Goal: Find specific page/section: Find specific page/section

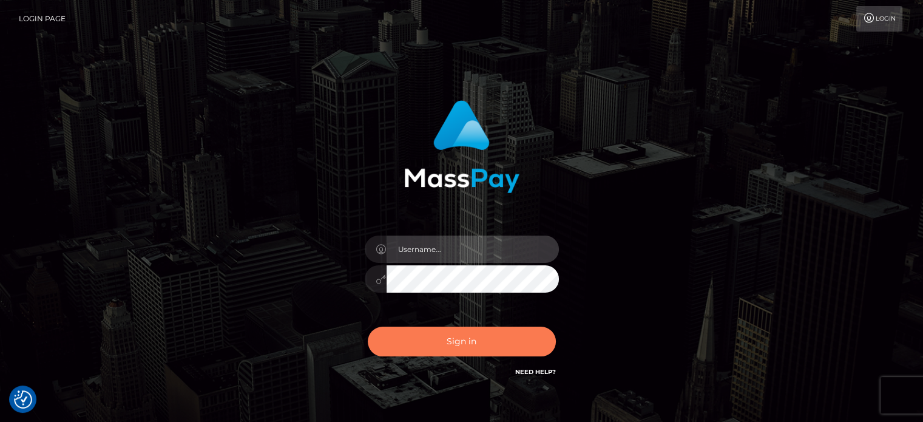
type input "letticia.ctfo"
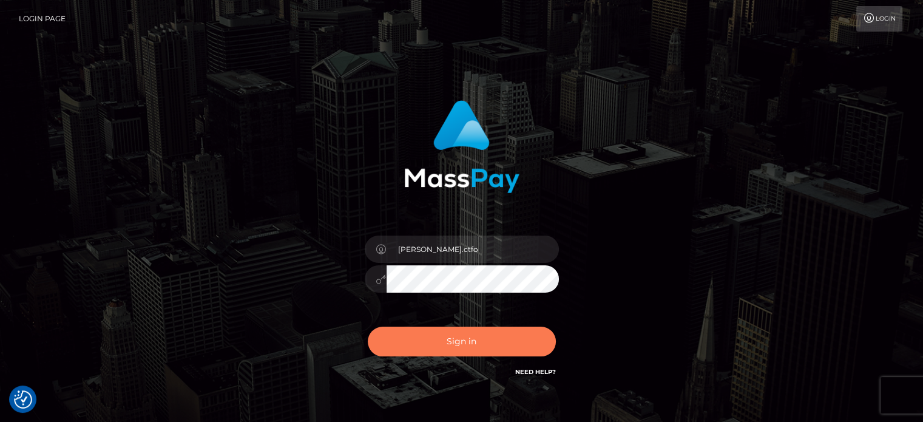
click at [493, 334] on button "Sign in" at bounding box center [462, 342] width 188 height 30
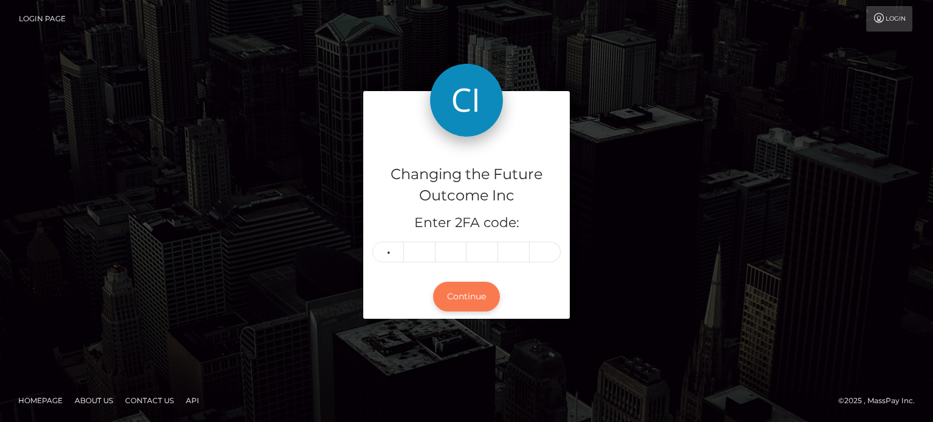
type input "9"
type input "0"
type input "7"
type input "8"
type input "6"
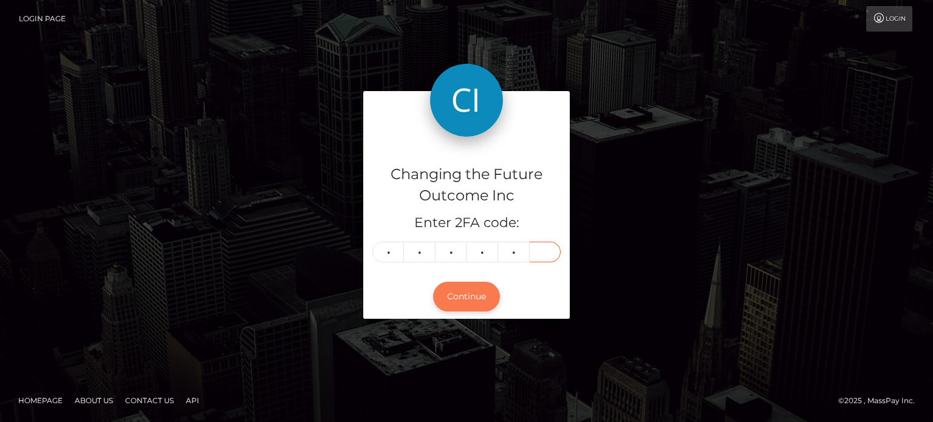
type input "5"
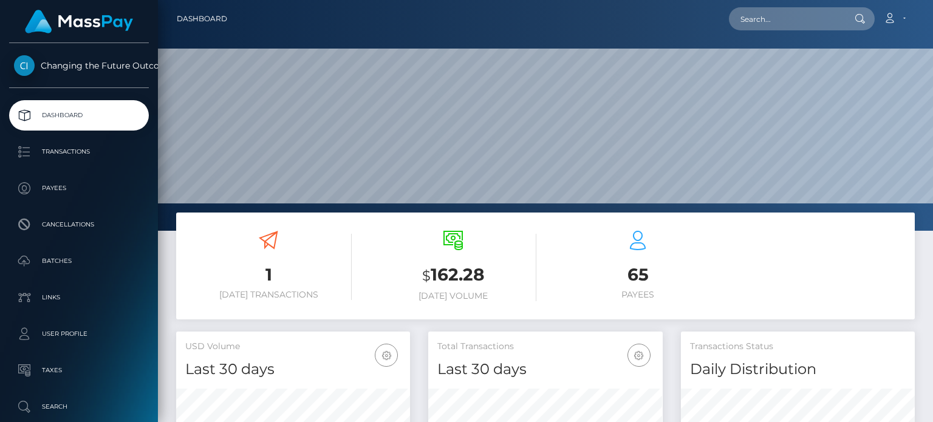
scroll to position [215, 233]
click at [775, 16] on input "text" at bounding box center [786, 18] width 114 height 23
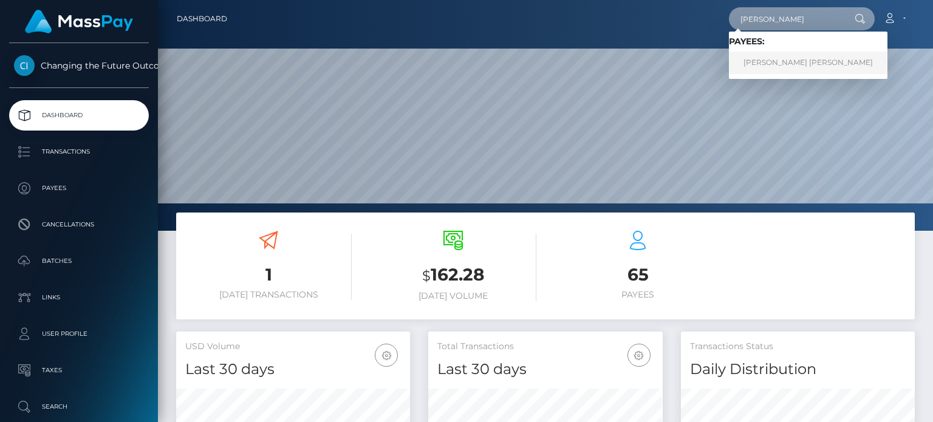
type input "olga"
click at [801, 58] on link "Olga Rodriguez Rodriguez" at bounding box center [808, 63] width 158 height 22
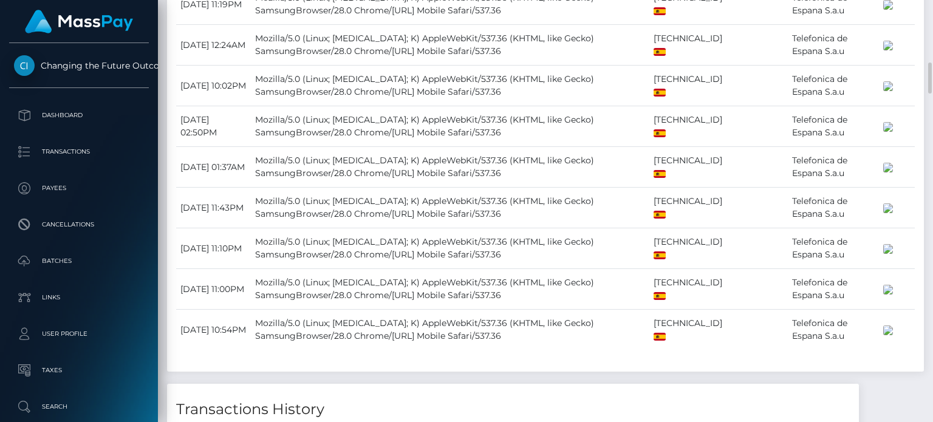
scroll to position [1214, 0]
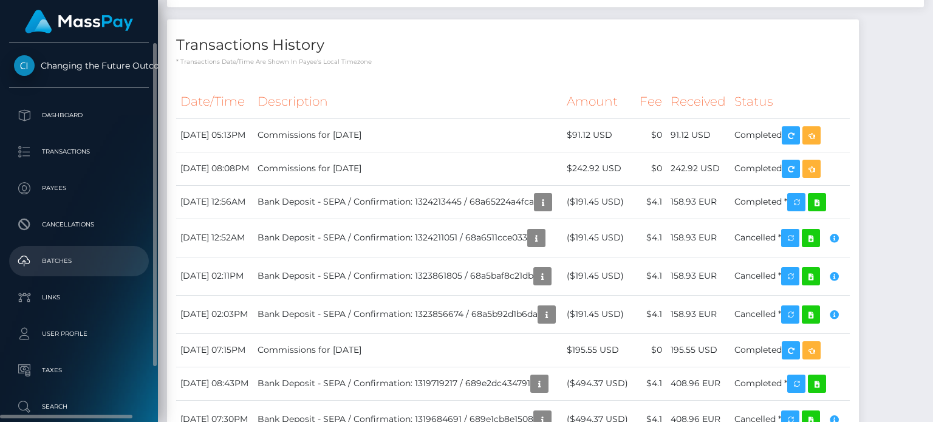
click at [73, 248] on link "Batches" at bounding box center [79, 261] width 140 height 30
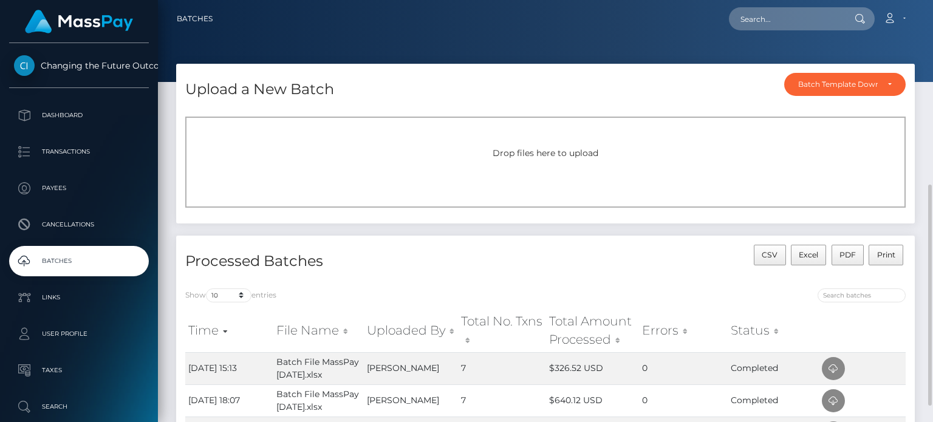
scroll to position [121, 0]
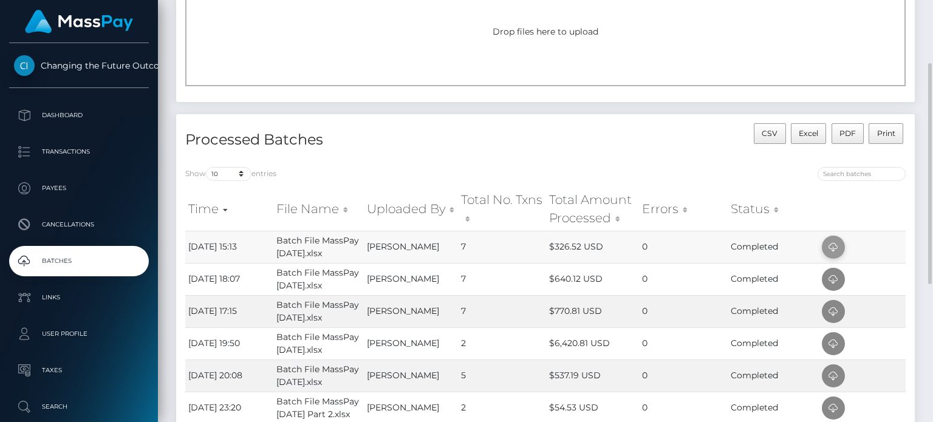
click at [829, 245] on icon at bounding box center [833, 247] width 15 height 15
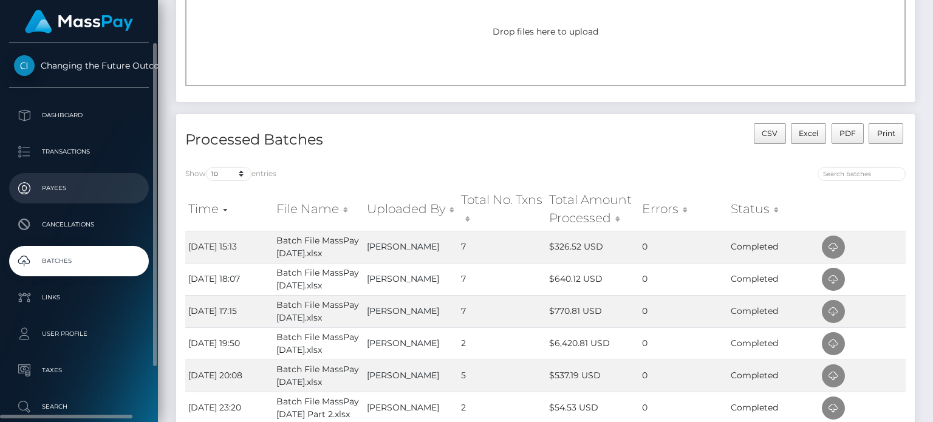
click at [47, 200] on link "Payees" at bounding box center [79, 188] width 140 height 30
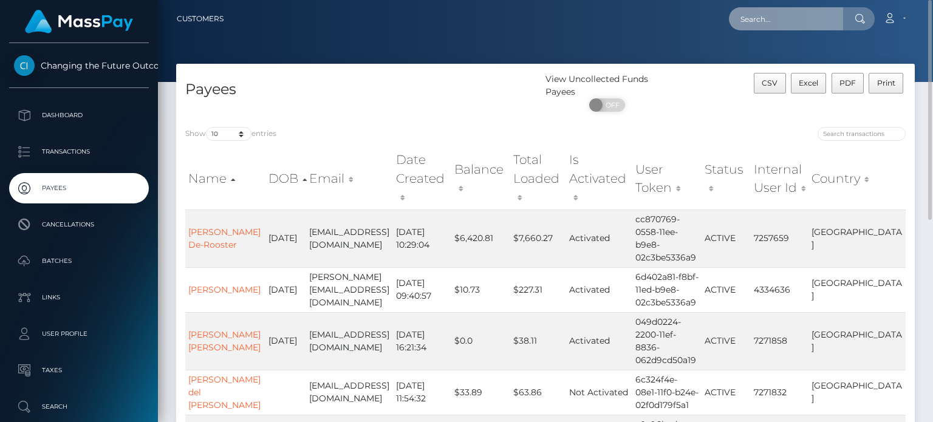
click at [786, 20] on input "text" at bounding box center [786, 18] width 114 height 23
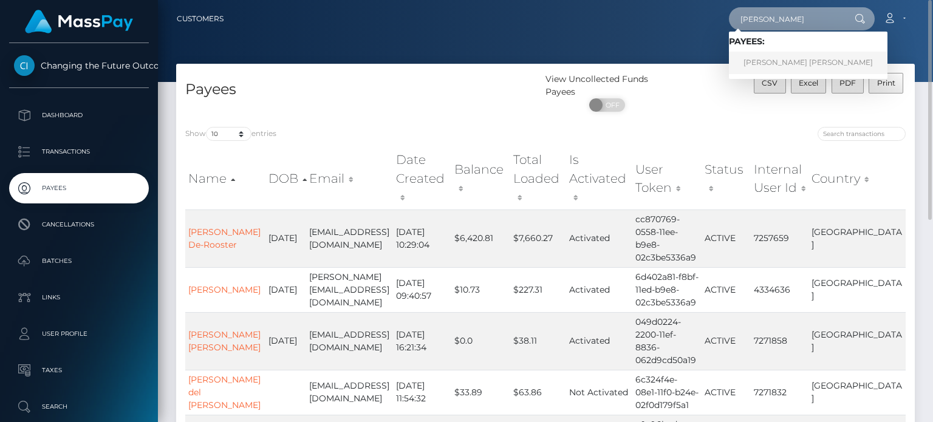
type input "[PERSON_NAME]"
click at [758, 58] on link "Olga Rodriguez Rodriguez" at bounding box center [808, 63] width 158 height 22
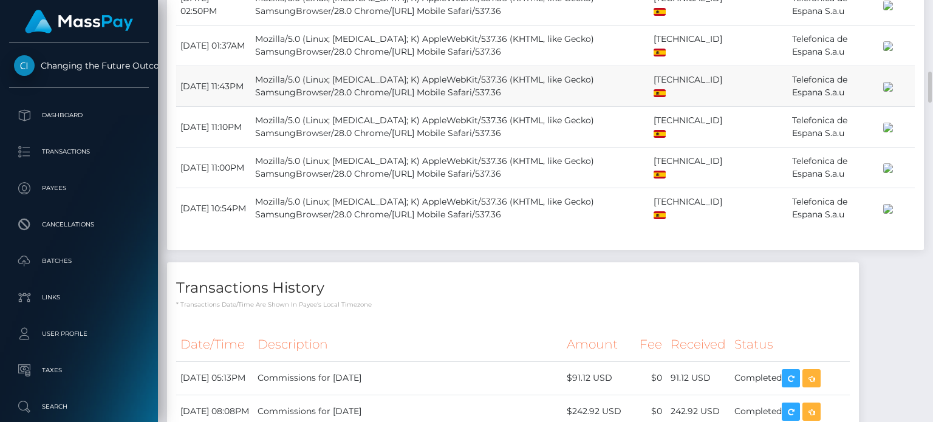
scroll to position [1336, 0]
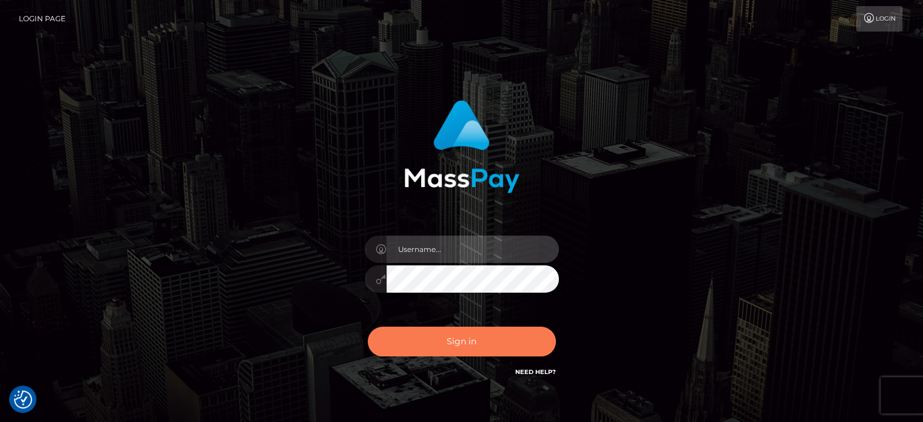
type input "letticia.ctfo"
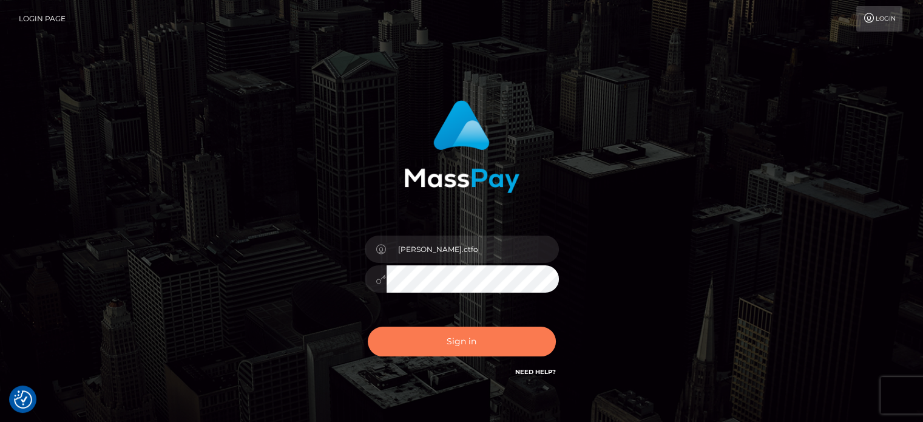
click at [484, 342] on button "Sign in" at bounding box center [462, 342] width 188 height 30
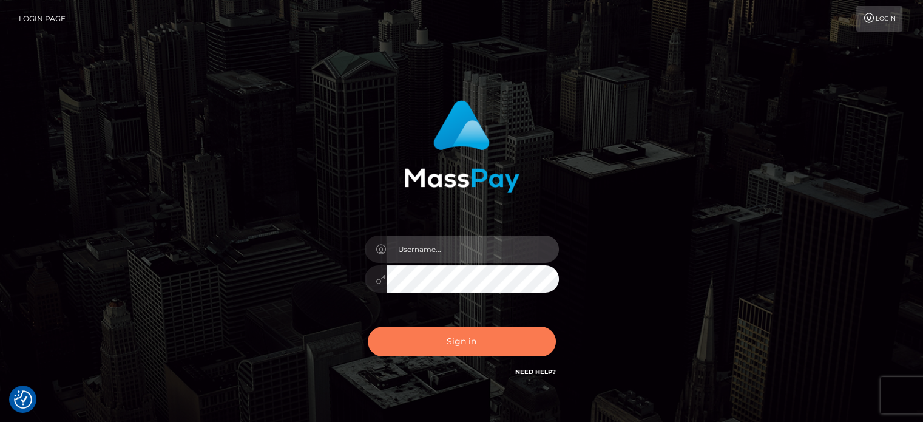
type input "letticia.ctfo"
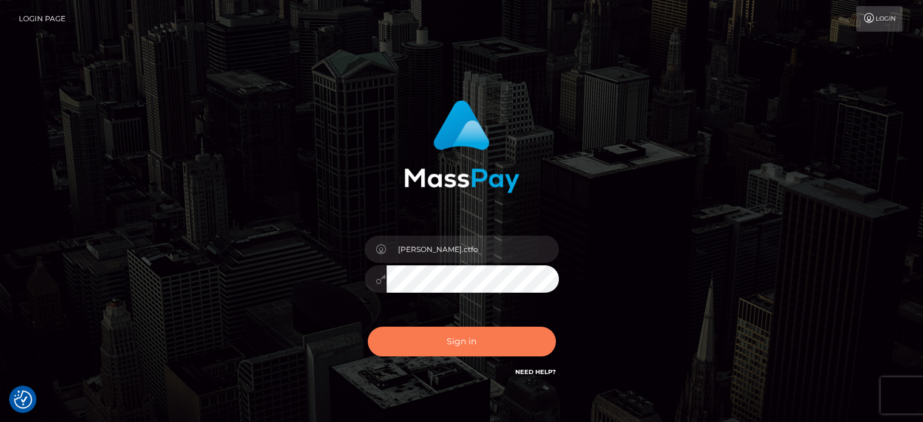
click at [475, 344] on button "Sign in" at bounding box center [462, 342] width 188 height 30
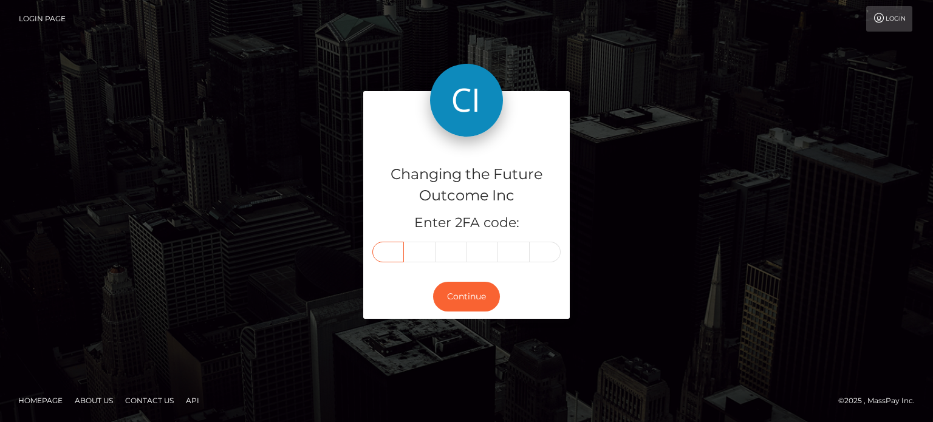
click at [396, 256] on input "text" at bounding box center [388, 252] width 32 height 21
